Goal: Transaction & Acquisition: Purchase product/service

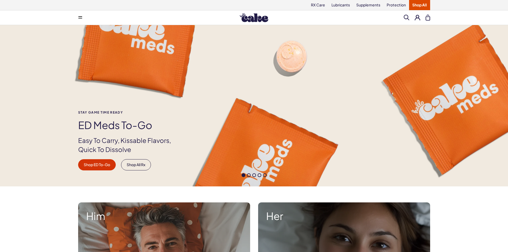
click at [417, 1] on link "Shop All" at bounding box center [419, 5] width 21 height 10
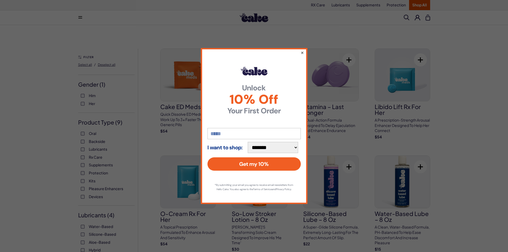
click at [302, 50] on button "×" at bounding box center [302, 52] width 3 height 6
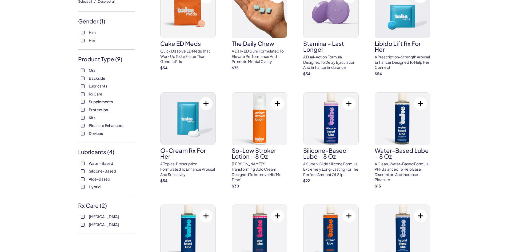
scroll to position [53, 0]
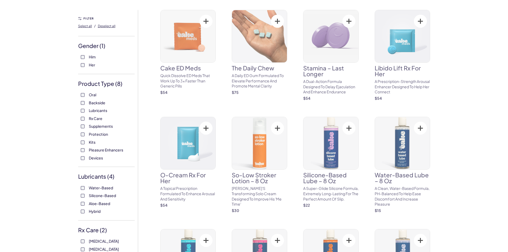
scroll to position [53, 0]
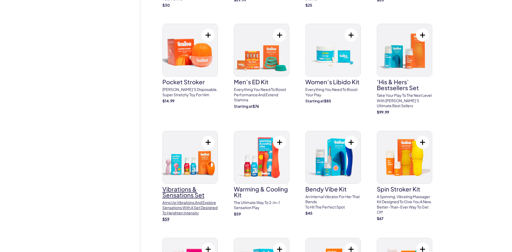
scroll to position [1601, 0]
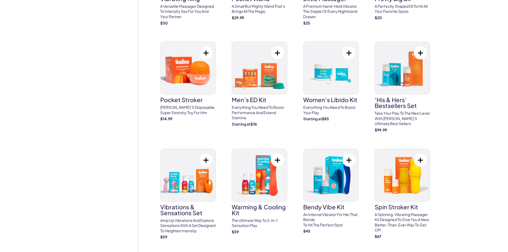
click at [206, 46] on button at bounding box center [206, 52] width 13 height 13
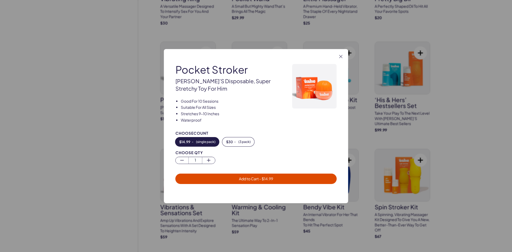
click at [258, 177] on span "Add to Cart - $ 14.99" at bounding box center [256, 178] width 34 height 5
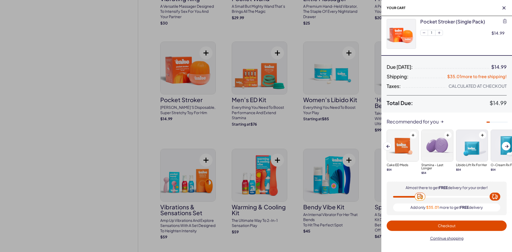
scroll to position [0, 0]
